Goal: Task Accomplishment & Management: Use online tool/utility

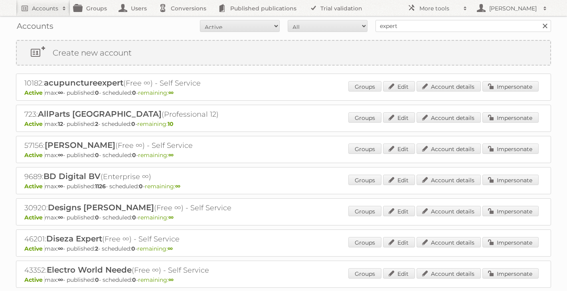
click at [544, 27] on link at bounding box center [545, 26] width 12 height 12
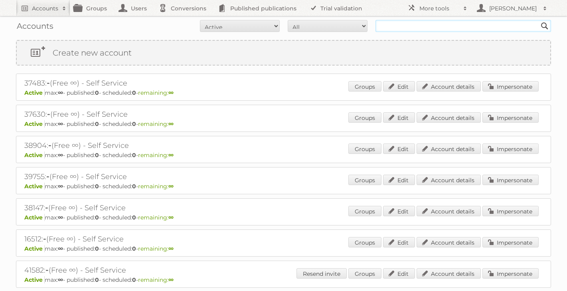
click at [440, 22] on input "text" at bounding box center [464, 26] width 176 height 12
type input "plumb"
click at [539, 20] on input "Search" at bounding box center [545, 26] width 12 height 12
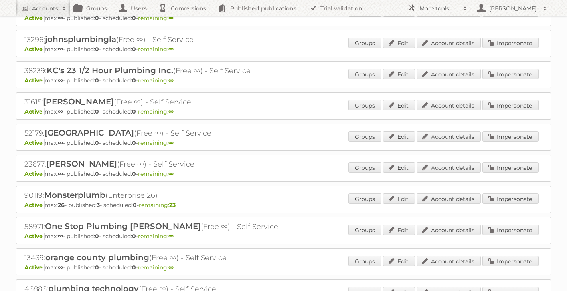
scroll to position [138, 0]
click at [500, 200] on link "Impersonate" at bounding box center [511, 197] width 56 height 10
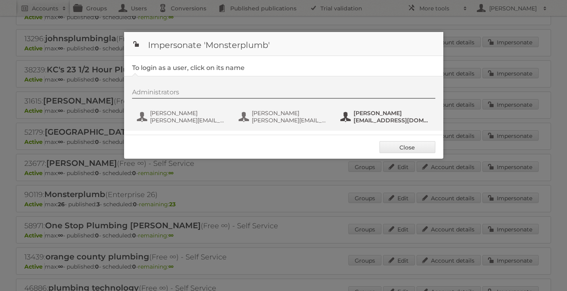
click at [356, 117] on span "[EMAIL_ADDRESS][DOMAIN_NAME]" at bounding box center [392, 120] width 77 height 7
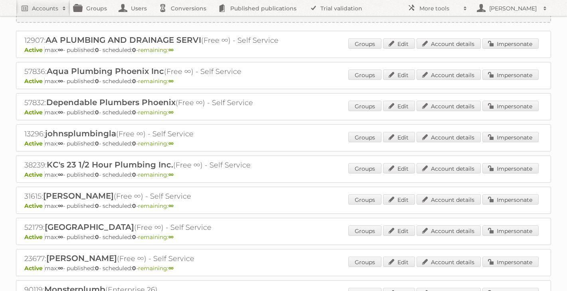
scroll to position [0, 0]
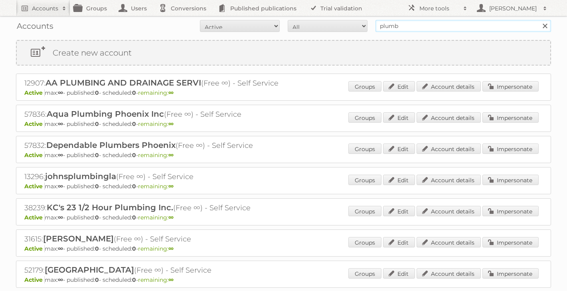
drag, startPoint x: 419, startPoint y: 26, endPoint x: 318, endPoint y: 17, distance: 101.4
click at [324, 17] on div "Accounts All Active Expired Pending All Paid Trials Self service plumb Search" at bounding box center [283, 26] width 535 height 20
type input "acctim"
click at [539, 20] on input "Search" at bounding box center [545, 26] width 12 height 12
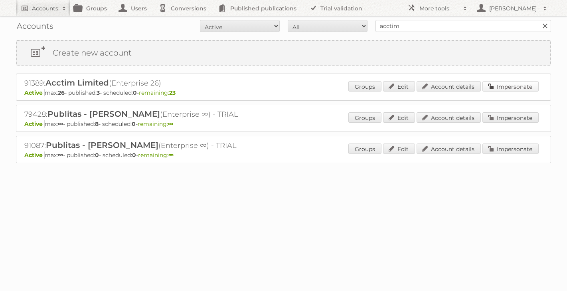
click at [499, 87] on link "Impersonate" at bounding box center [511, 86] width 56 height 10
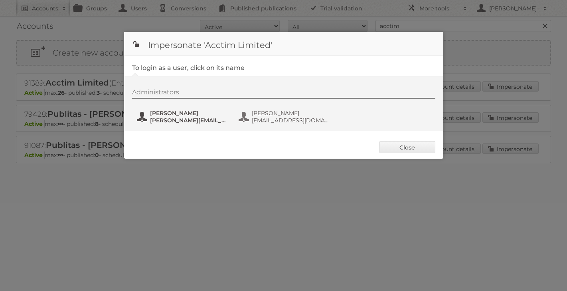
click at [196, 117] on span "laurence@acctim.com" at bounding box center [188, 120] width 77 height 7
